Goal: Task Accomplishment & Management: Manage account settings

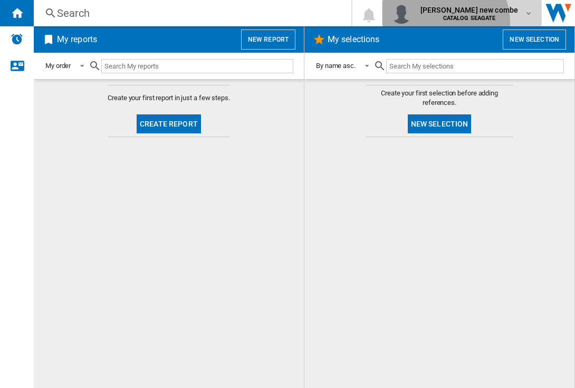
click at [484, 22] on div "[PERSON_NAME] new combe CATALOG [GEOGRAPHIC_DATA]" at bounding box center [462, 13] width 142 height 21
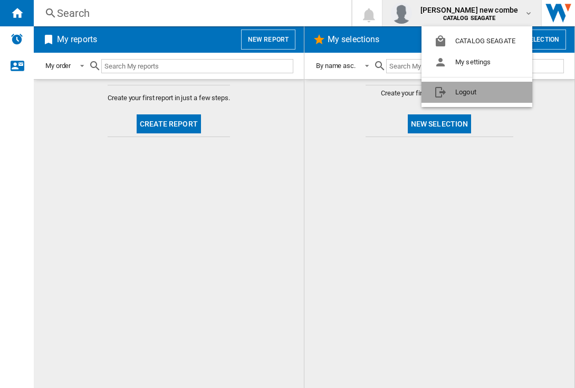
click at [483, 95] on button "Logout" at bounding box center [477, 92] width 111 height 21
